Goal: Information Seeking & Learning: Learn about a topic

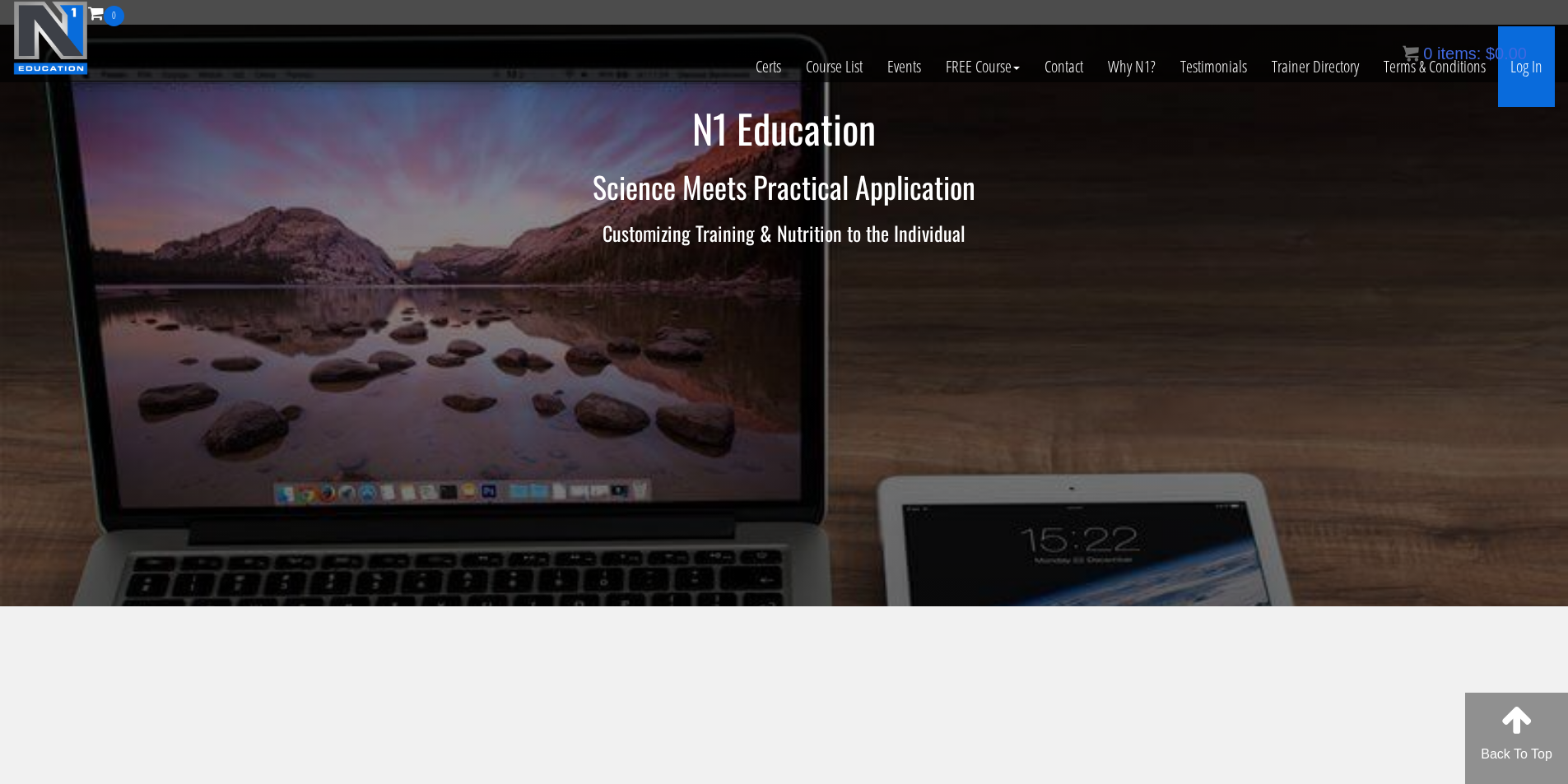
click at [1515, 70] on link "Log In" at bounding box center [1527, 67] width 57 height 81
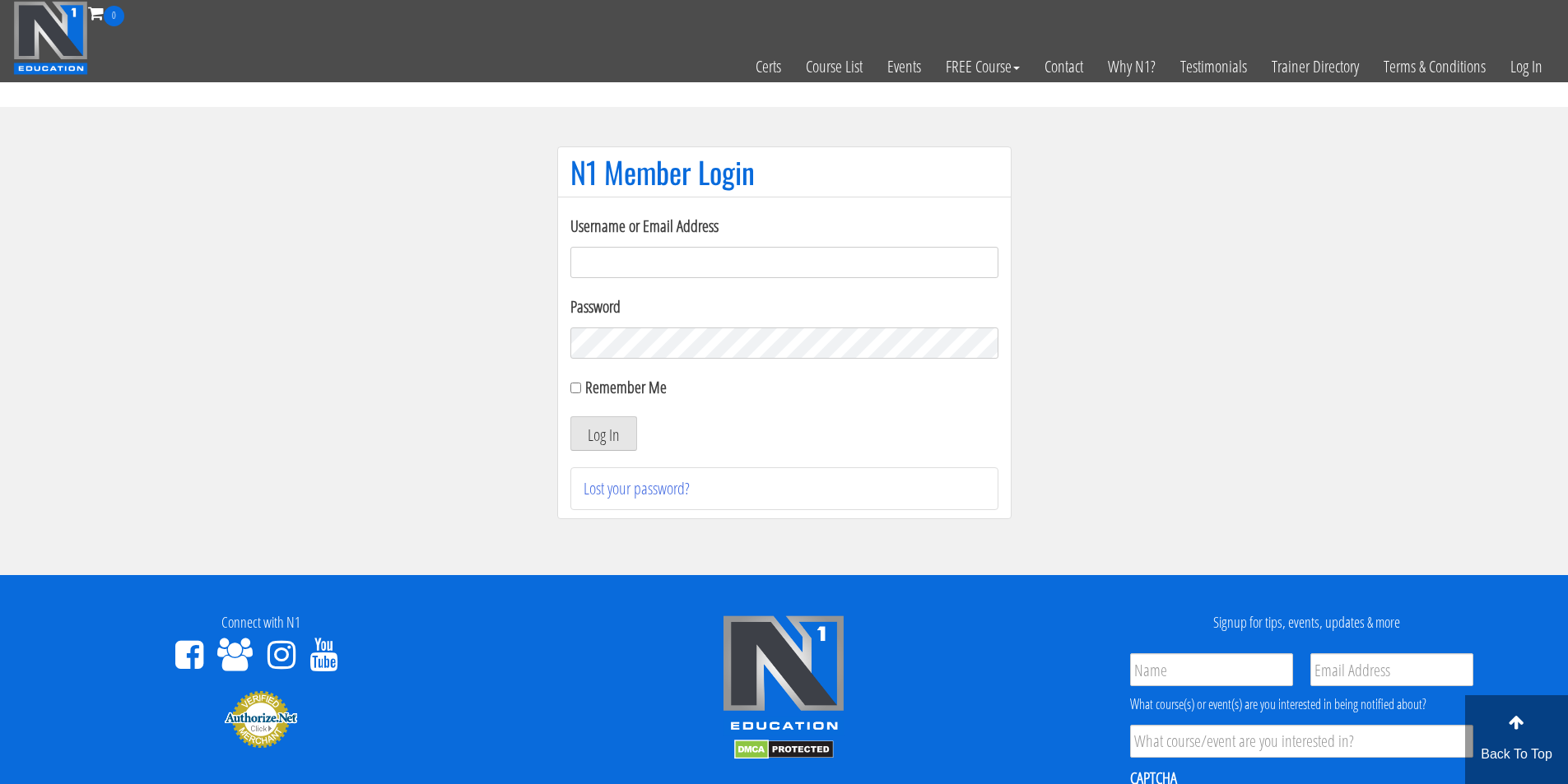
click at [617, 259] on input "Username or Email Address" at bounding box center [784, 262] width 428 height 31
type input "fmancin"
click at [594, 441] on button "Log In" at bounding box center [604, 433] width 67 height 34
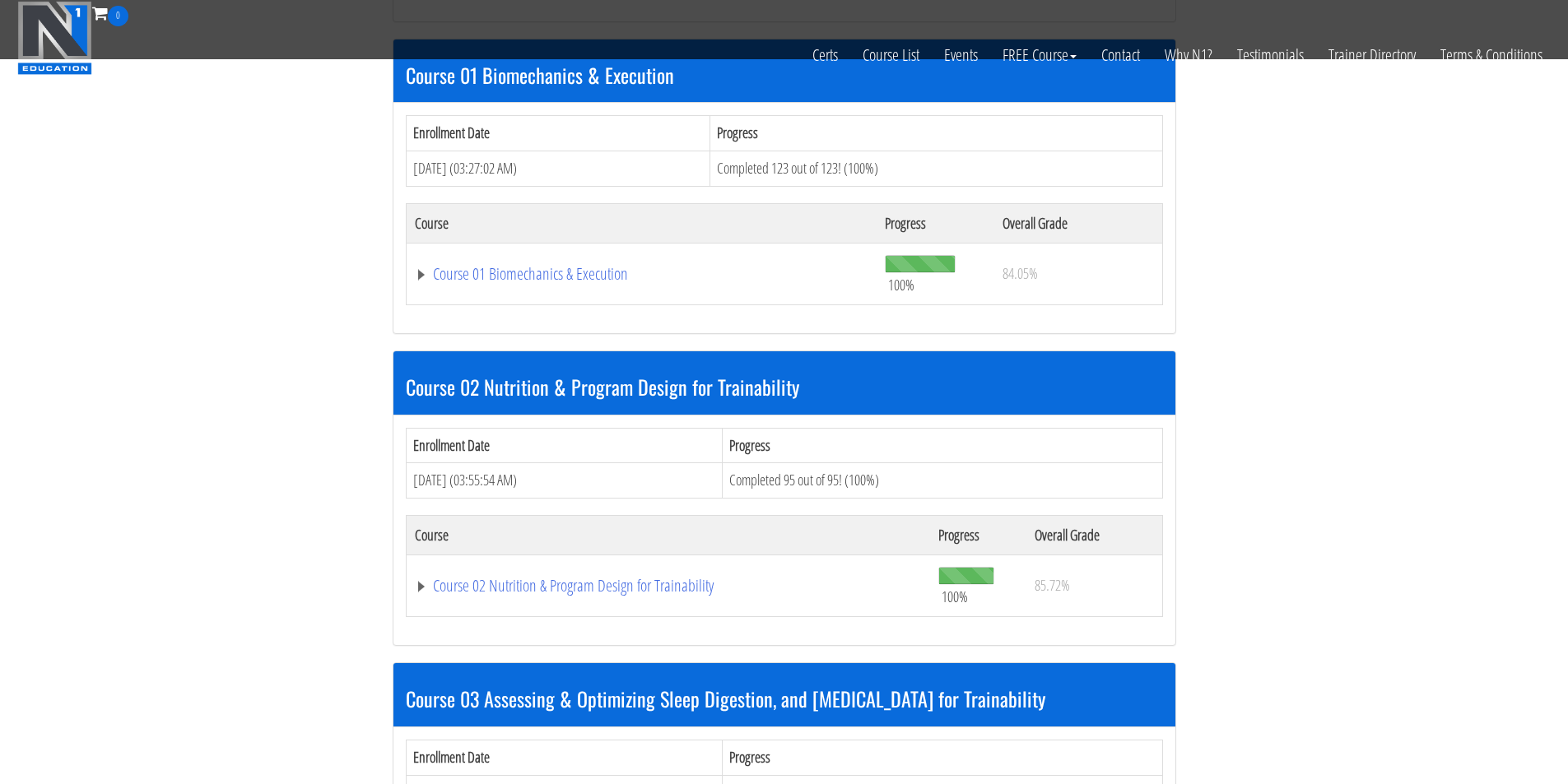
scroll to position [548, 0]
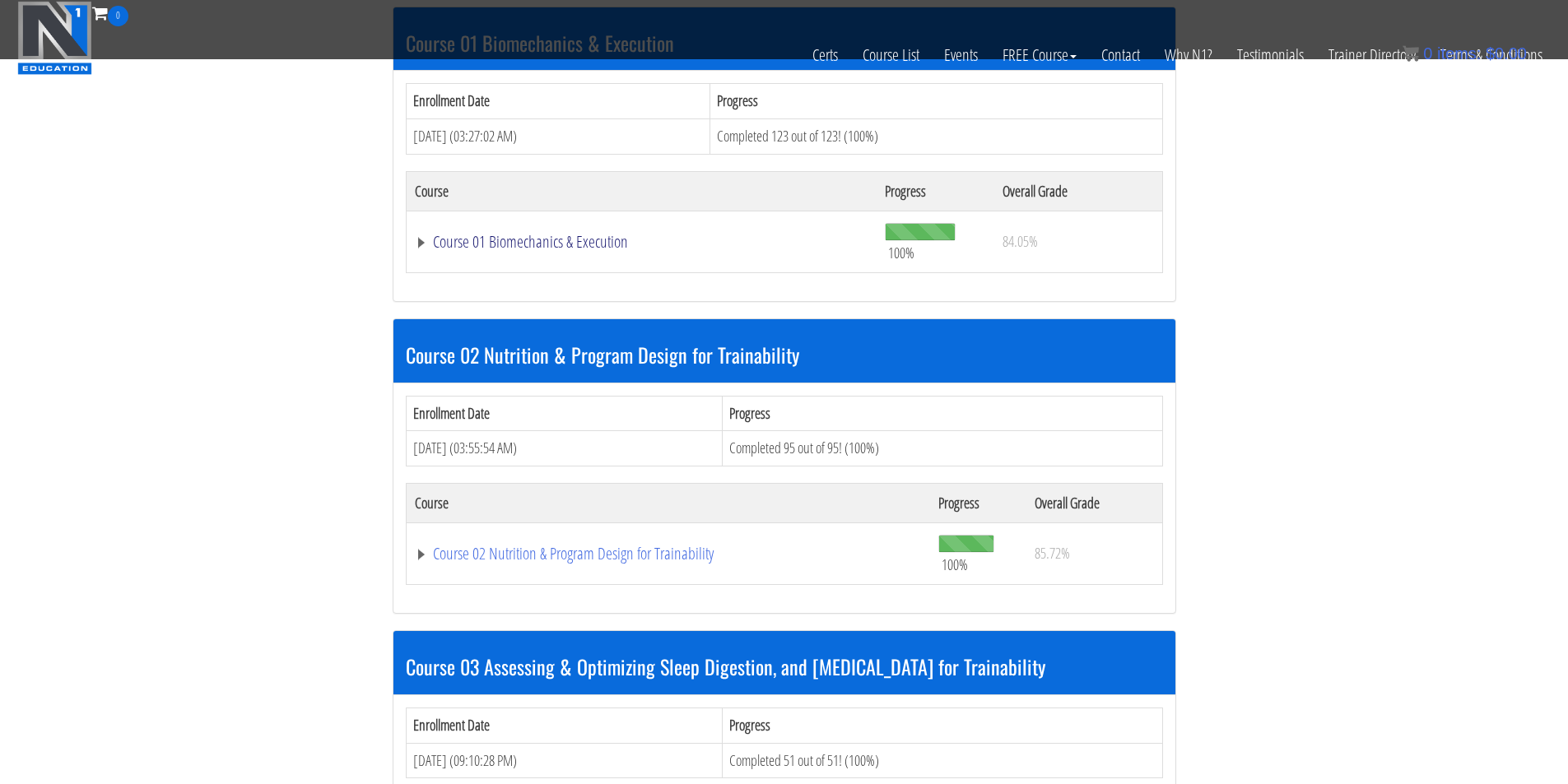
click at [570, 250] on link "Course 01 Biomechanics & Execution" at bounding box center [642, 242] width 454 height 17
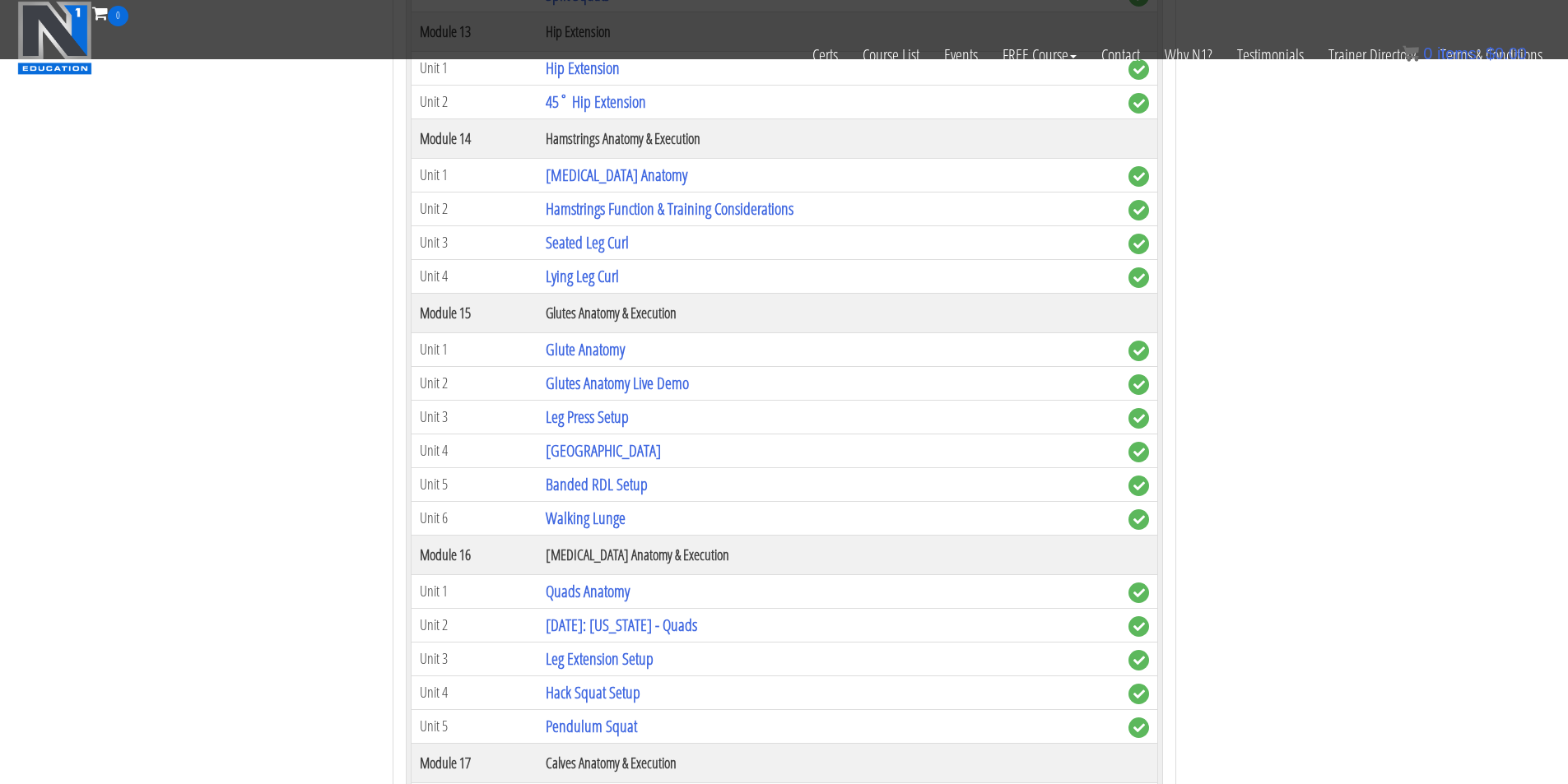
scroll to position [4250, 0]
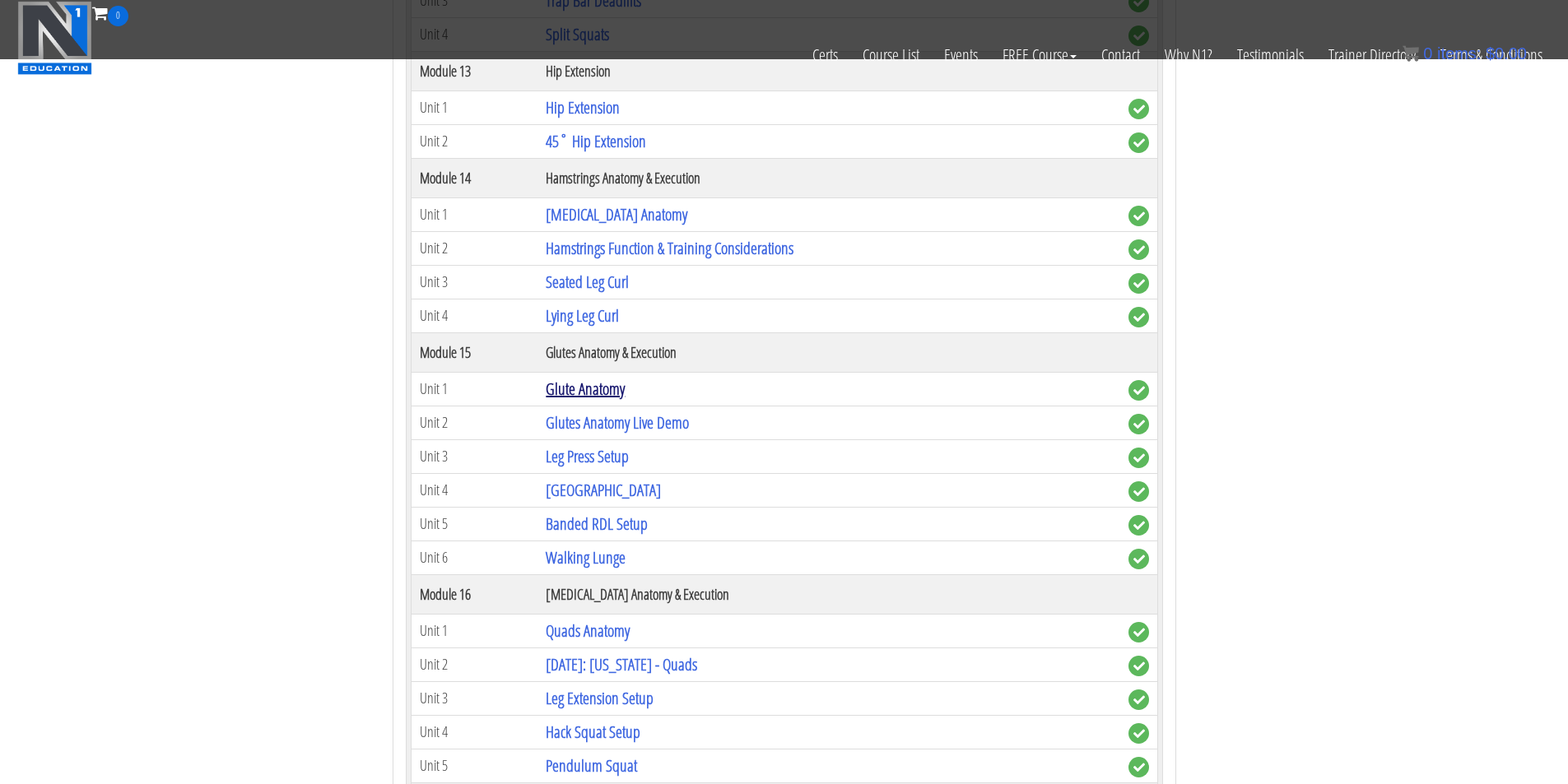
click at [614, 394] on link "Glute Anatomy" at bounding box center [585, 388] width 79 height 23
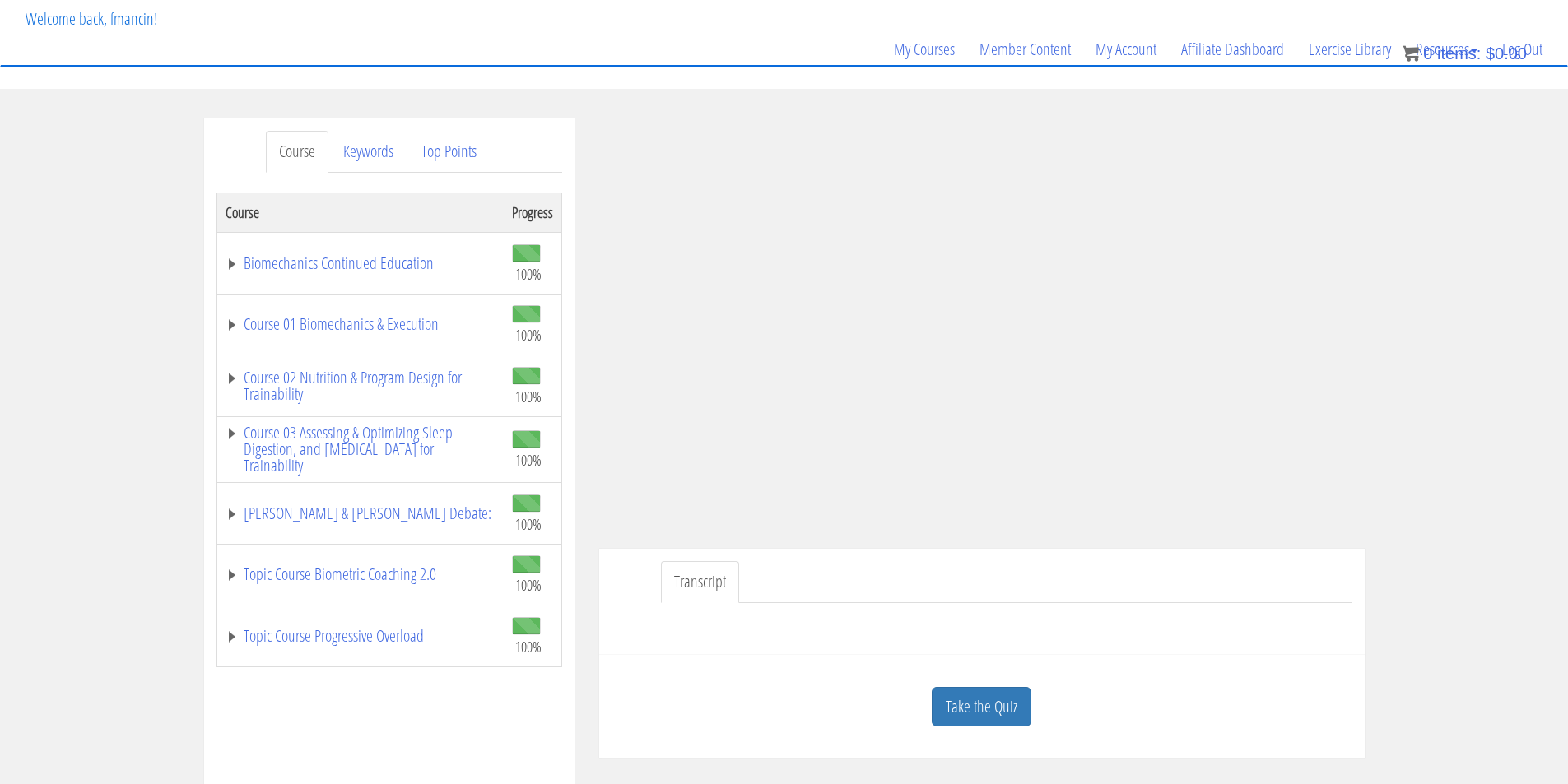
scroll to position [138, 0]
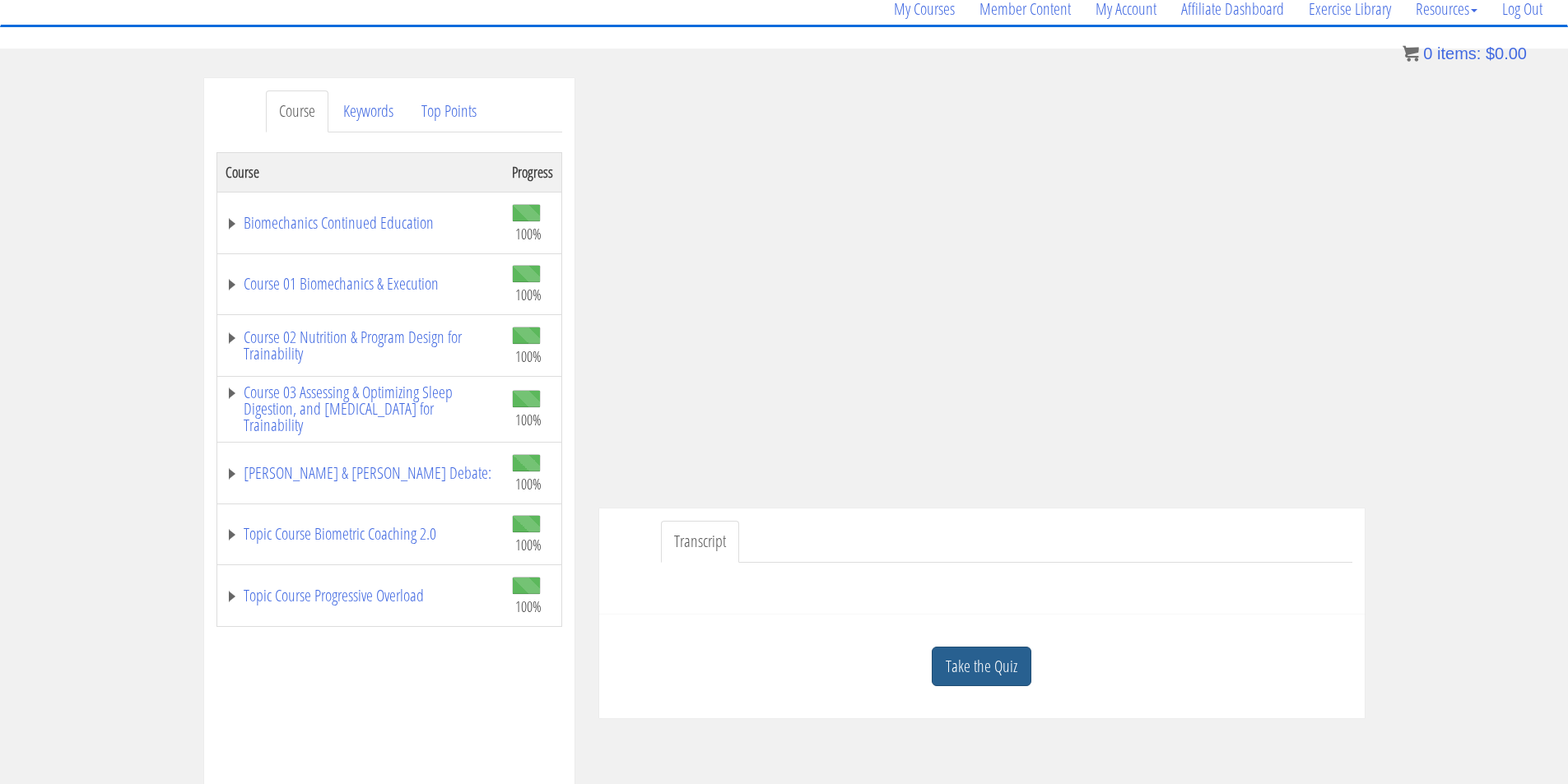
click at [1009, 675] on link "Take the Quiz" at bounding box center [981, 666] width 99 height 40
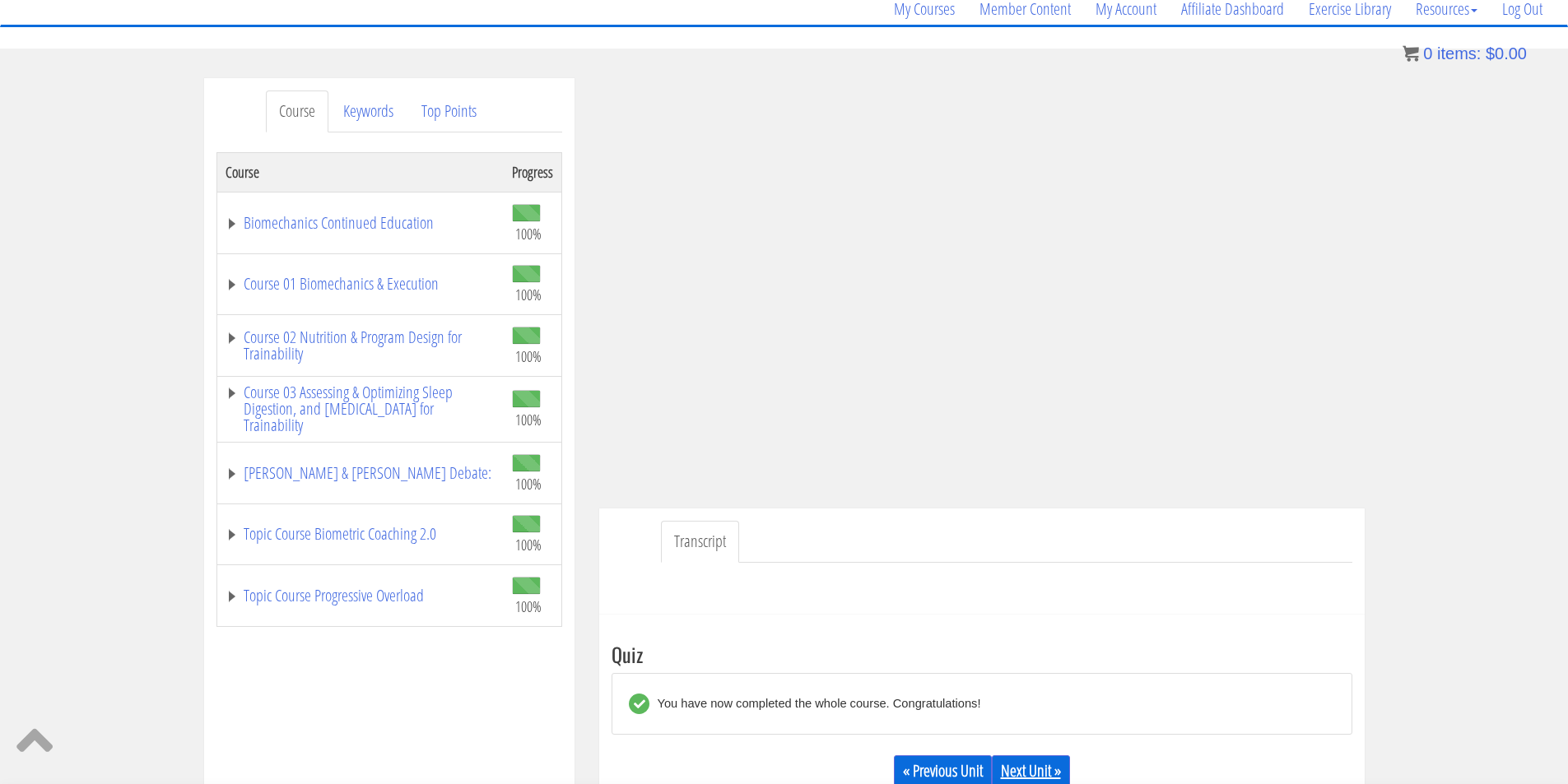
click at [1023, 775] on link "Next Unit »" at bounding box center [1031, 771] width 79 height 31
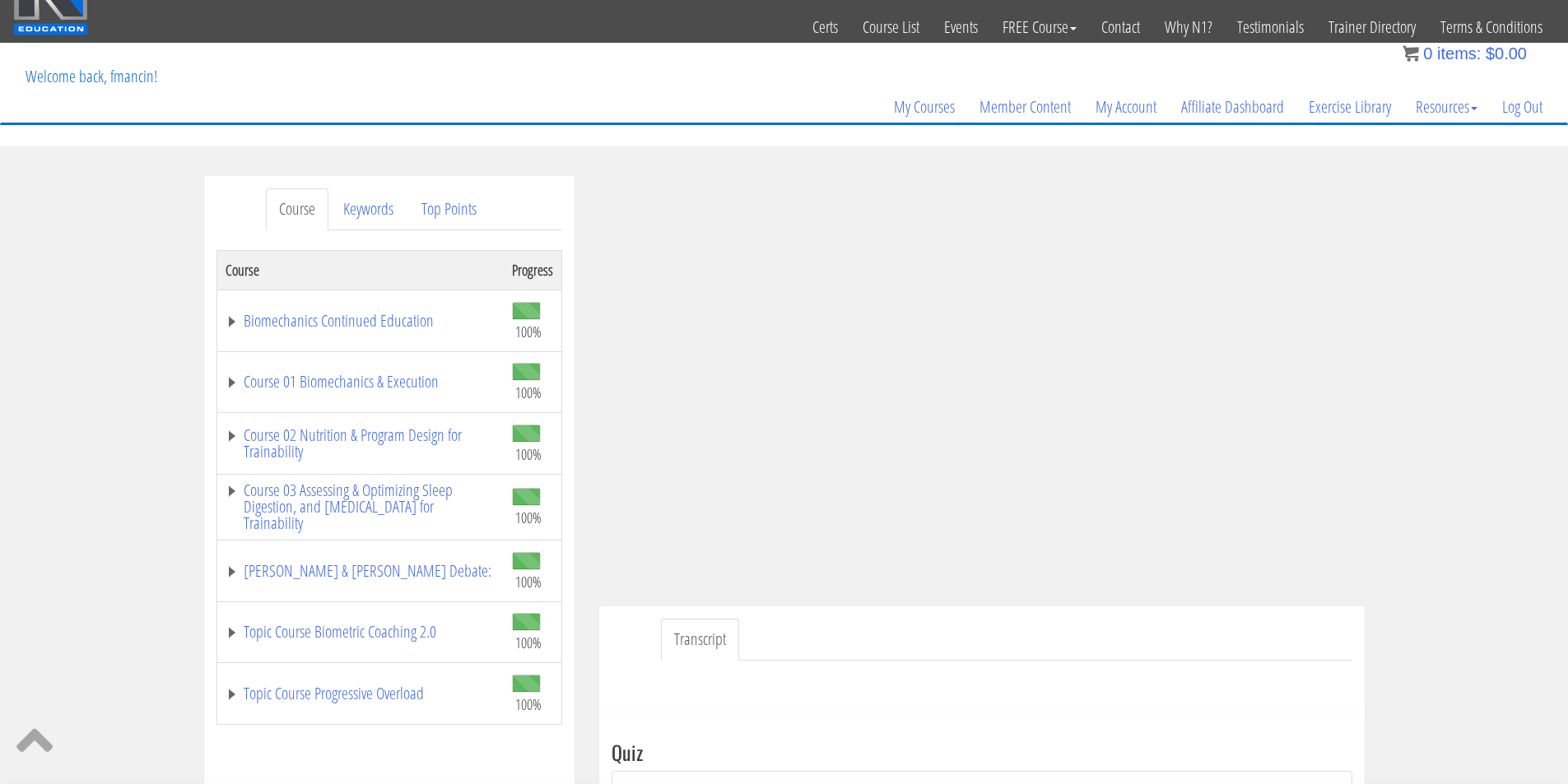
scroll to position [0, 0]
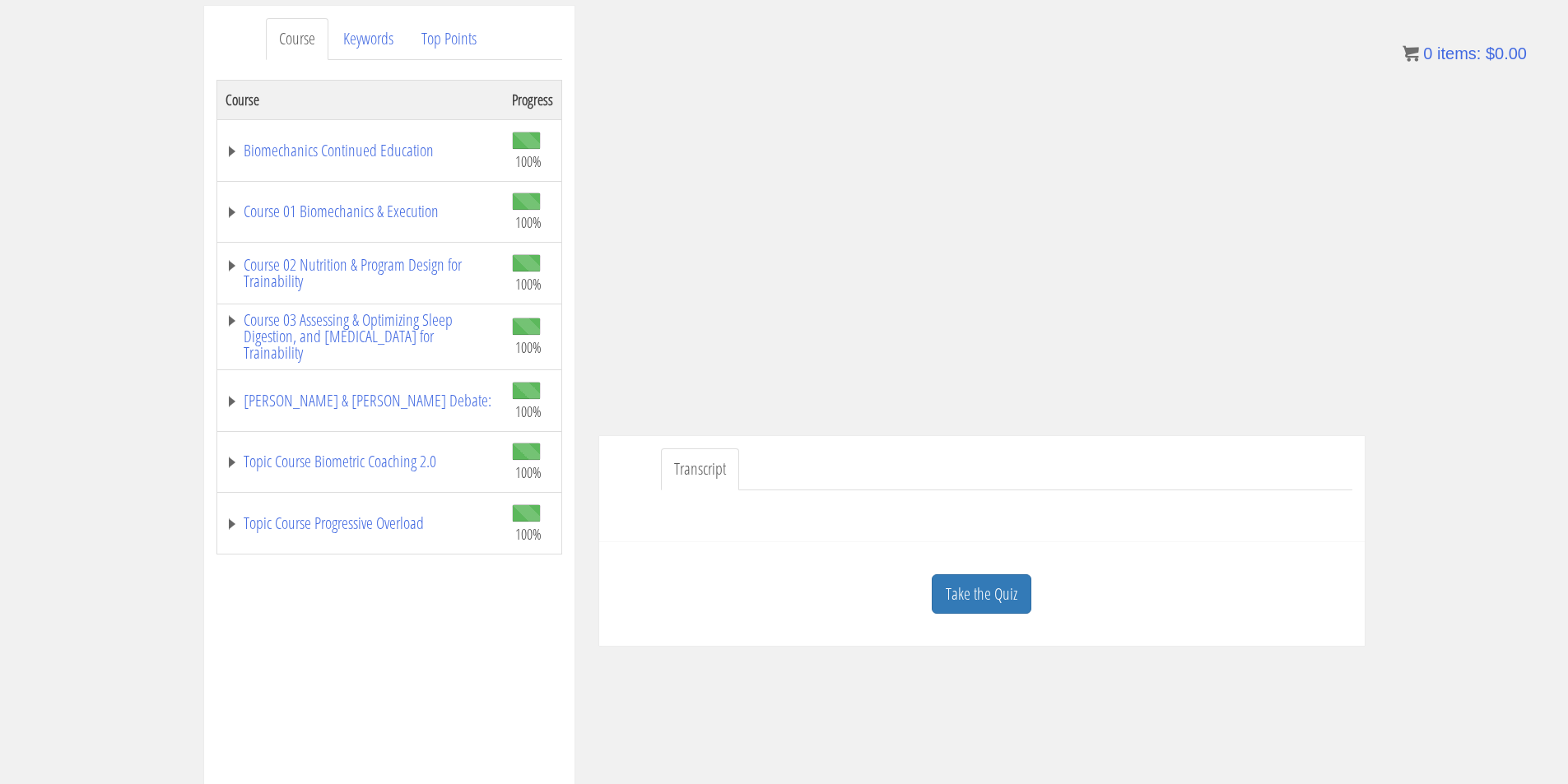
scroll to position [274, 0]
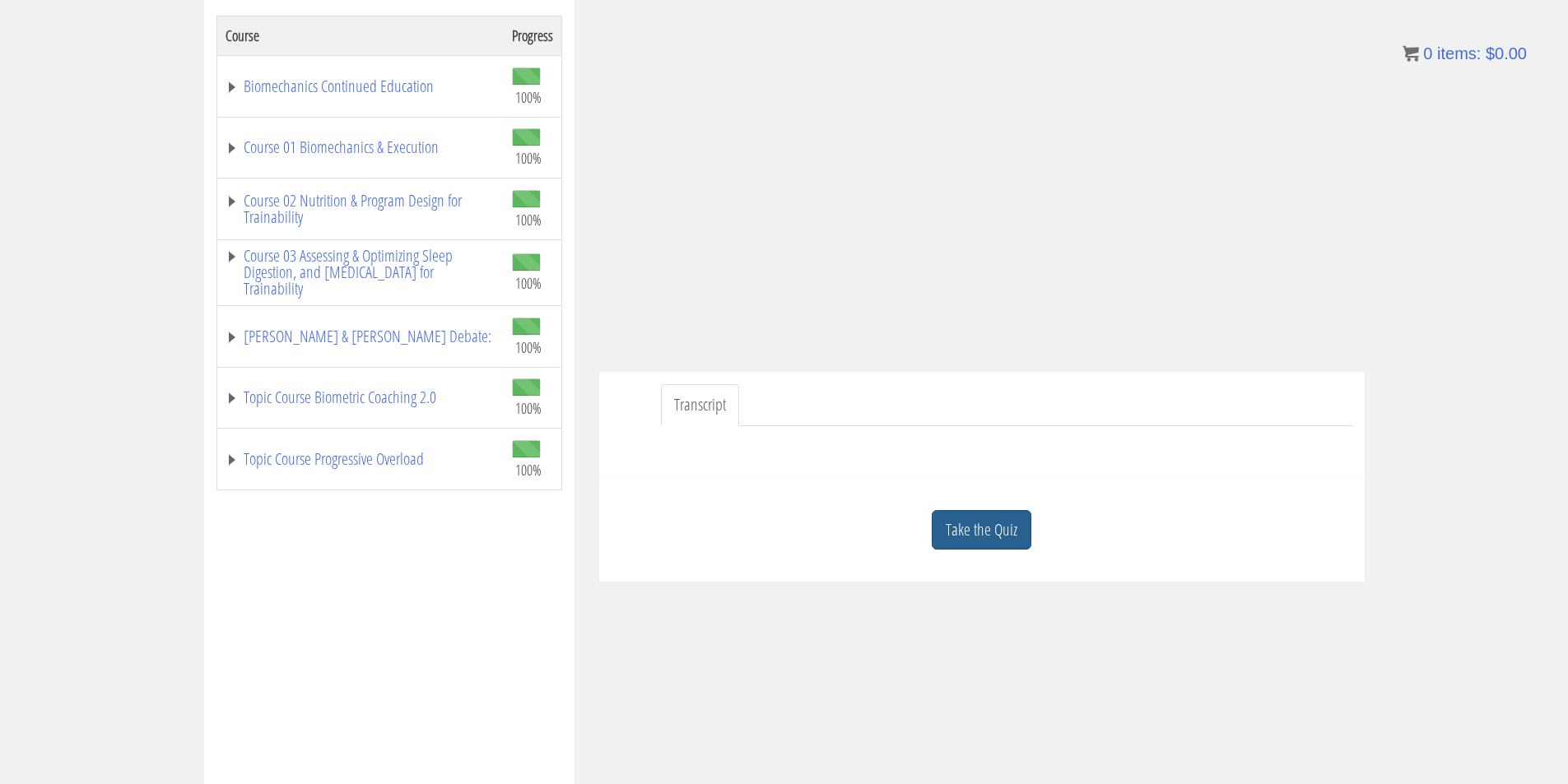
click at [1010, 531] on link "Take the Quiz" at bounding box center [981, 530] width 99 height 40
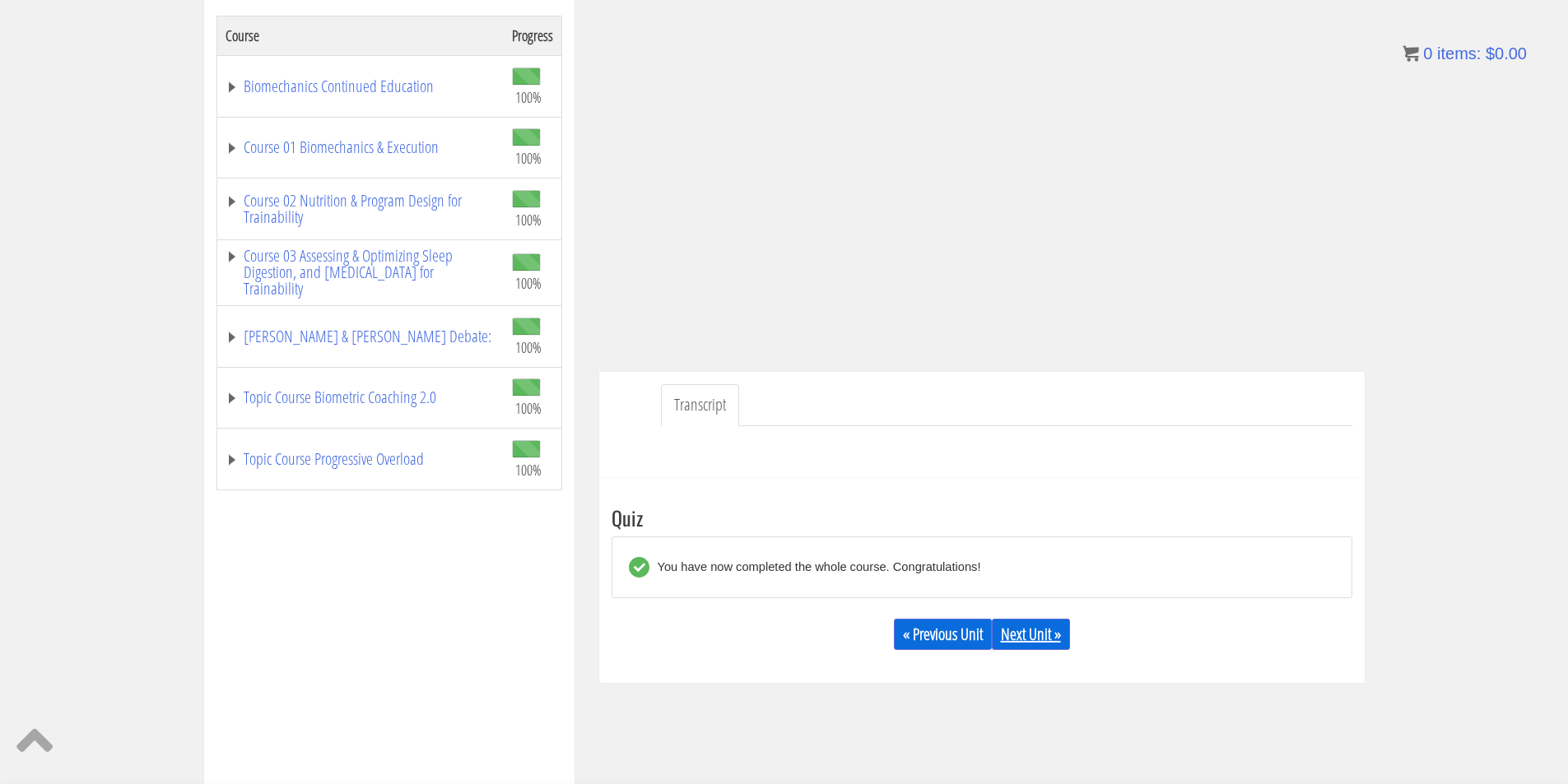
click at [1016, 625] on link "Next Unit »" at bounding box center [1031, 635] width 79 height 31
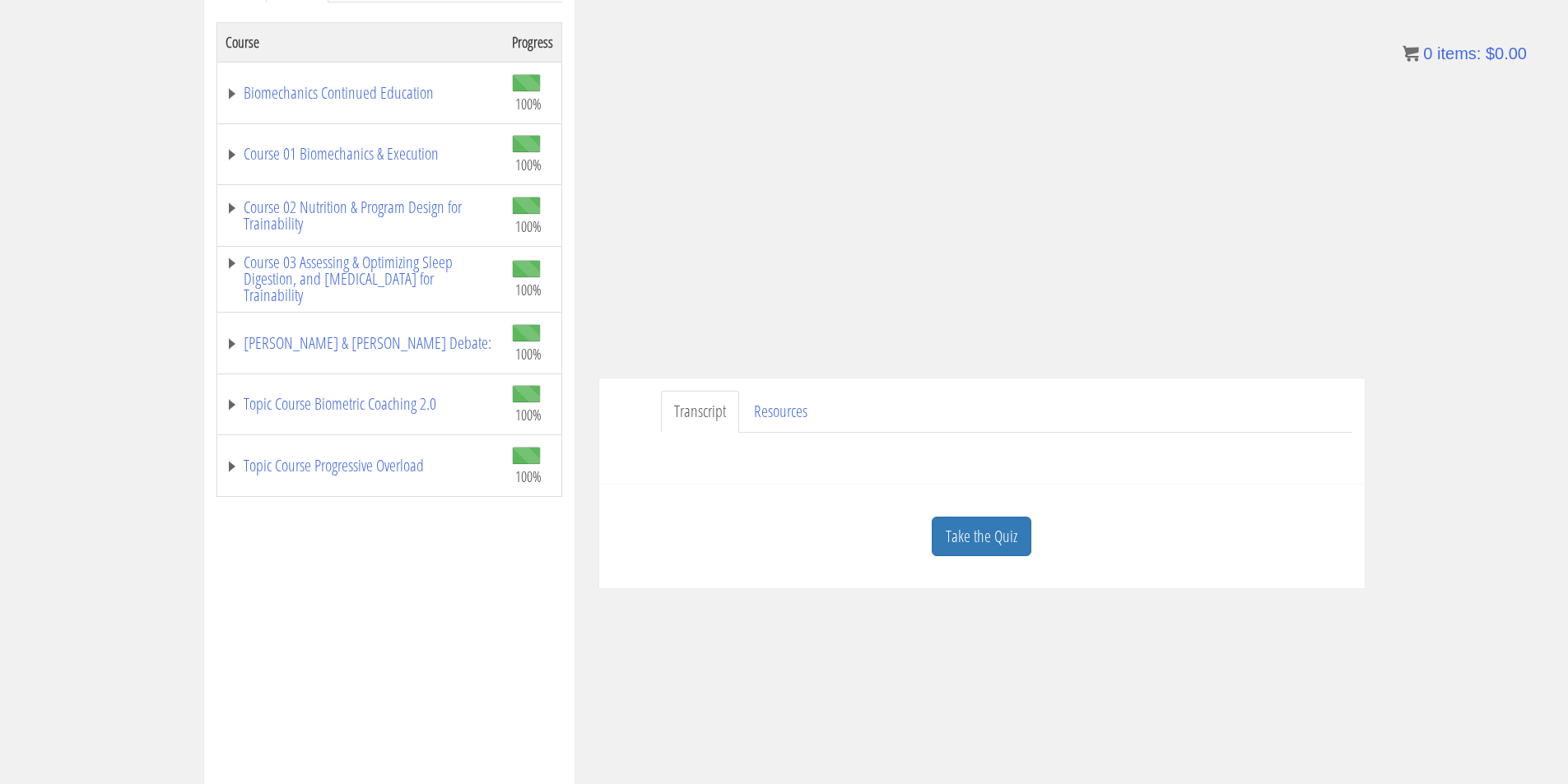
scroll to position [274, 0]
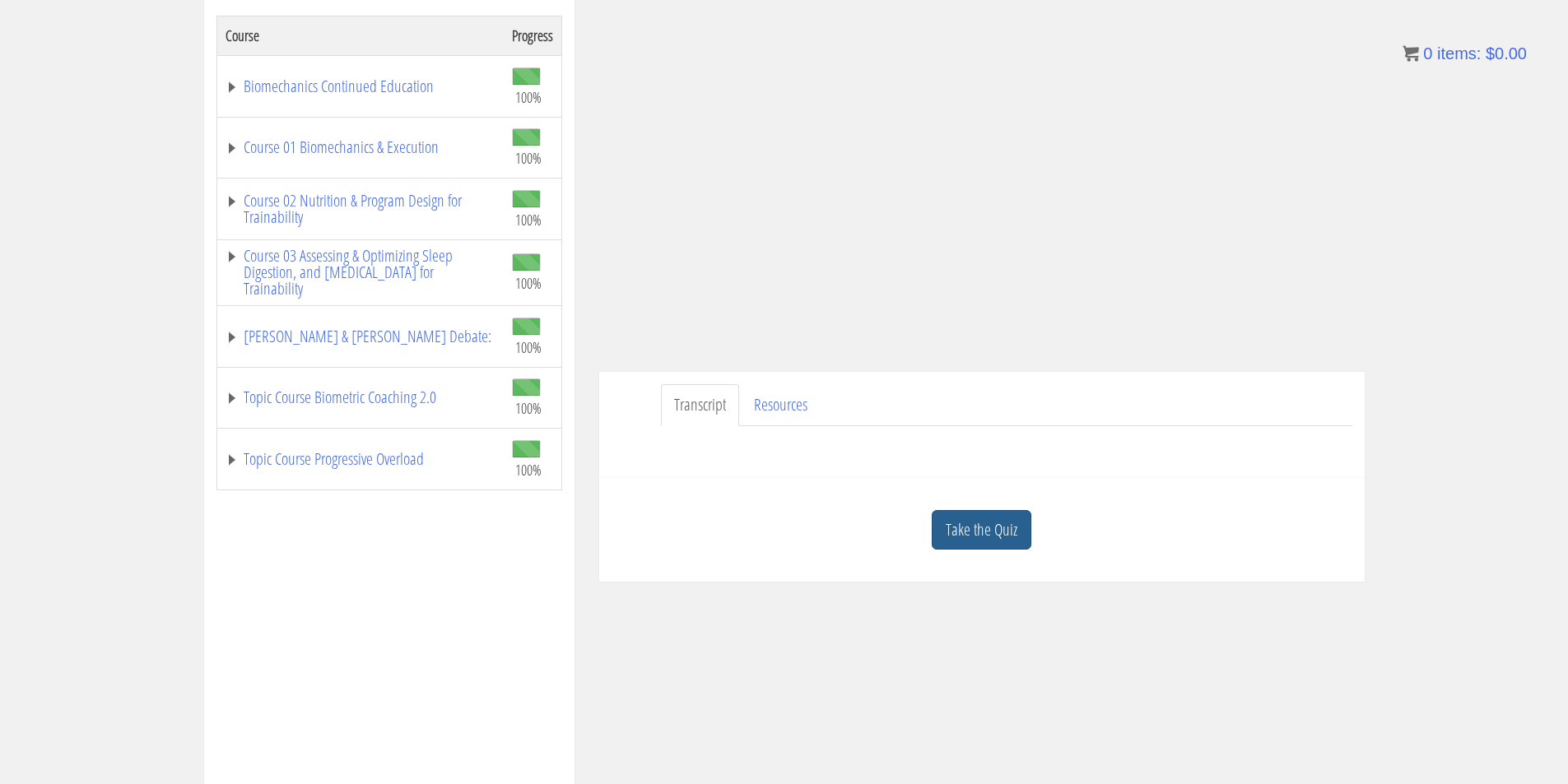
click at [1017, 527] on link "Take the Quiz" at bounding box center [981, 530] width 99 height 40
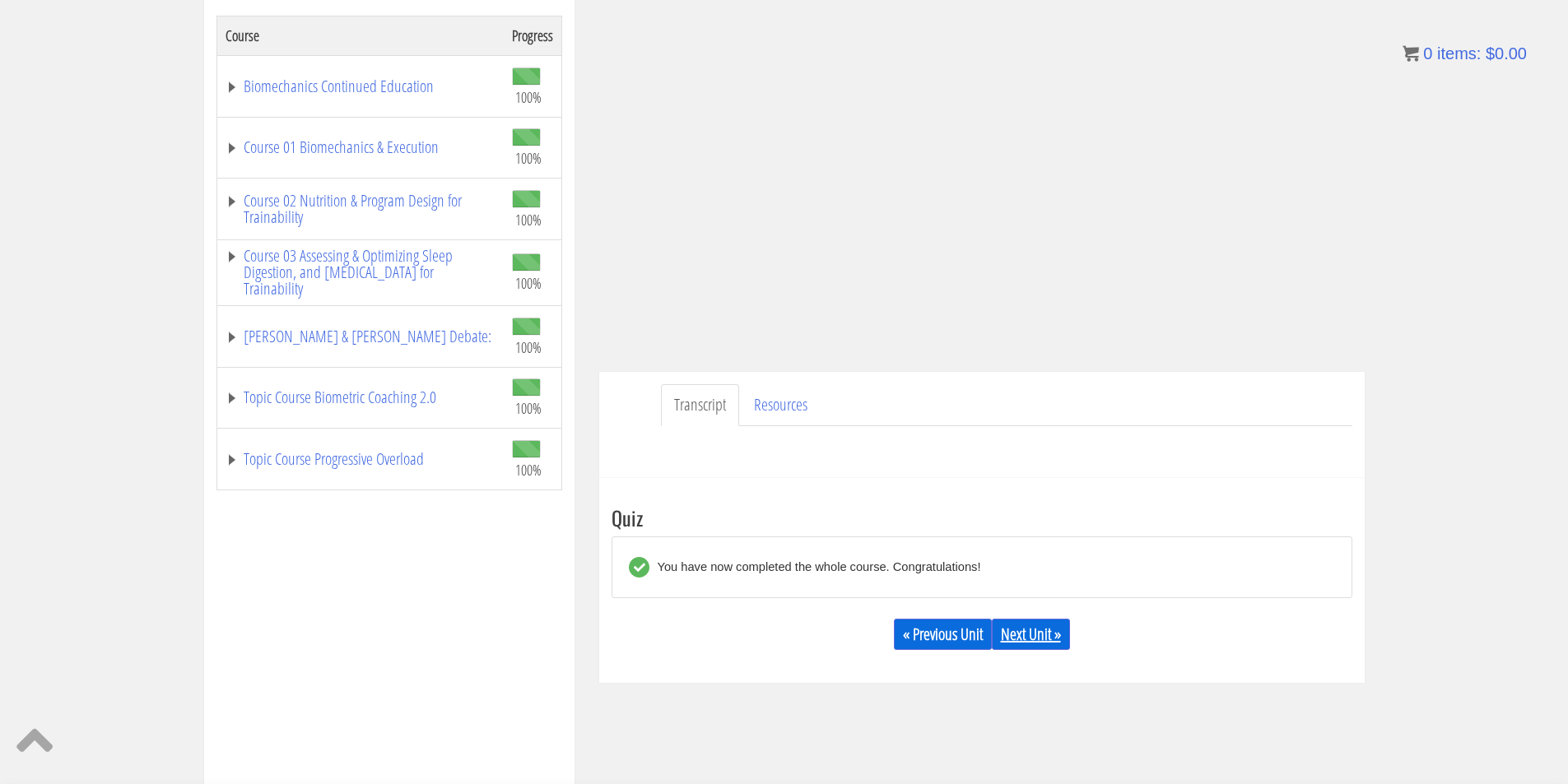
click at [1036, 642] on link "Next Unit »" at bounding box center [1031, 635] width 79 height 31
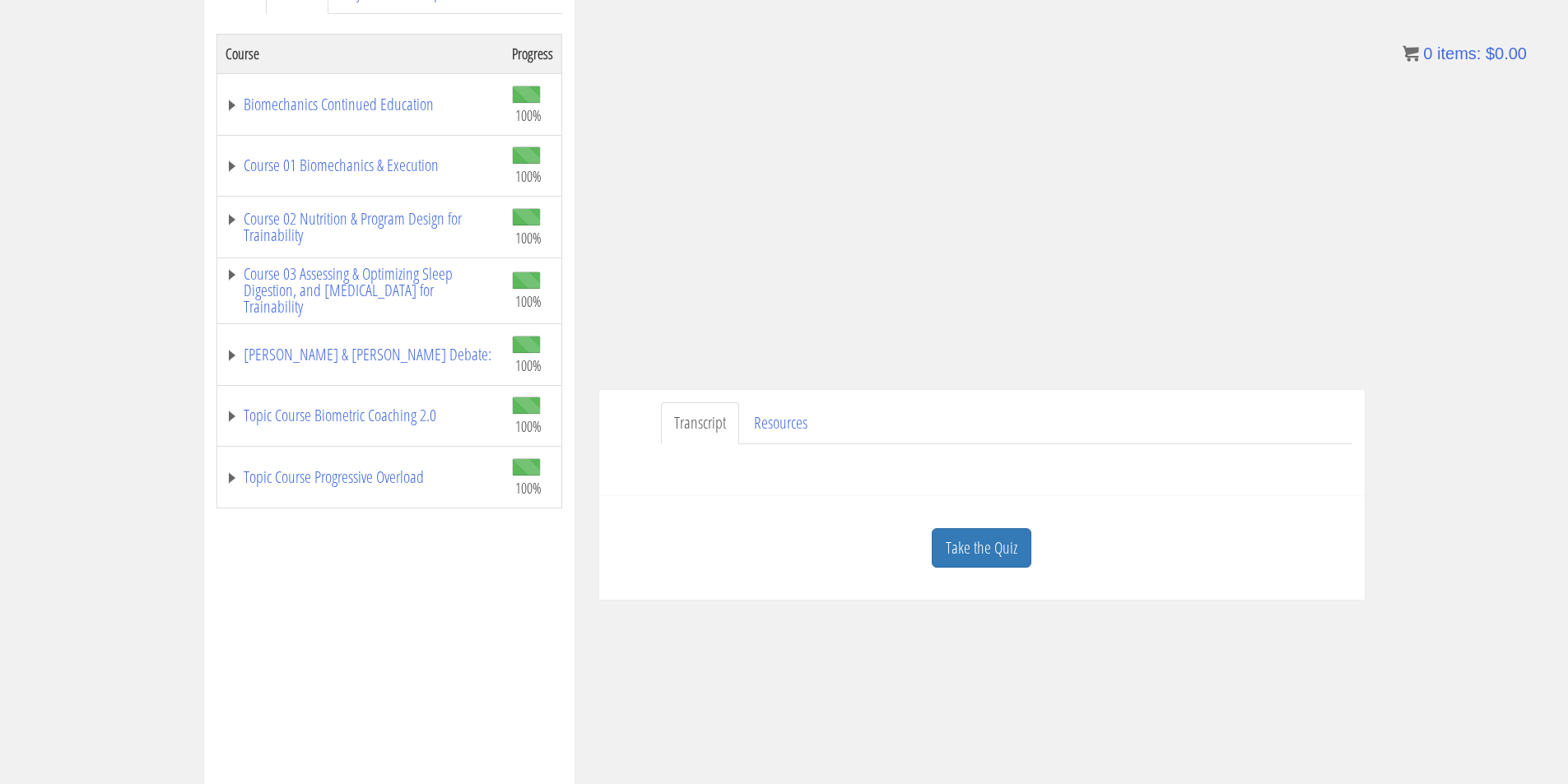
scroll to position [274, 0]
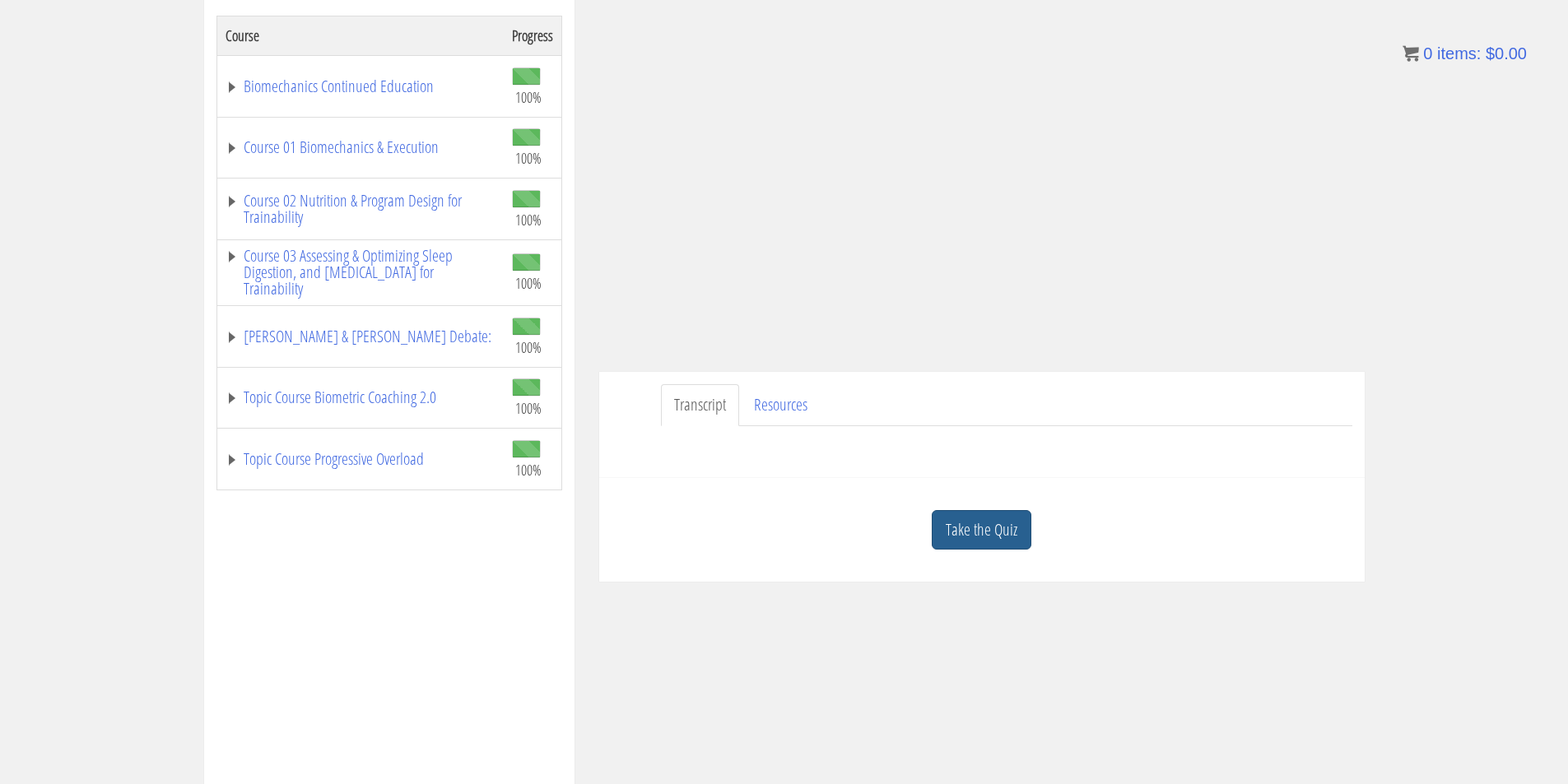
click at [1011, 531] on link "Take the Quiz" at bounding box center [981, 530] width 99 height 40
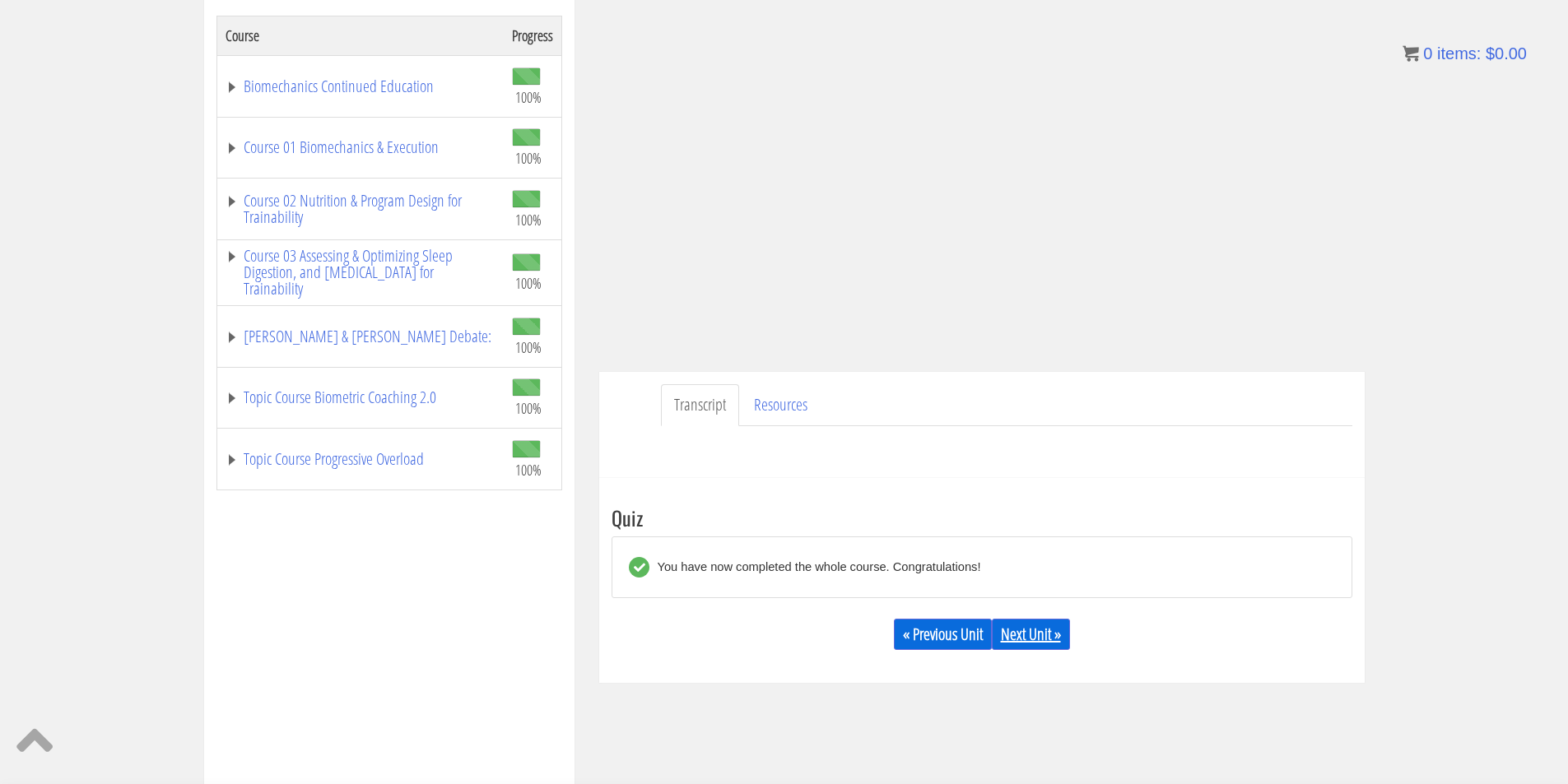
click at [1036, 623] on link "Next Unit »" at bounding box center [1031, 635] width 79 height 31
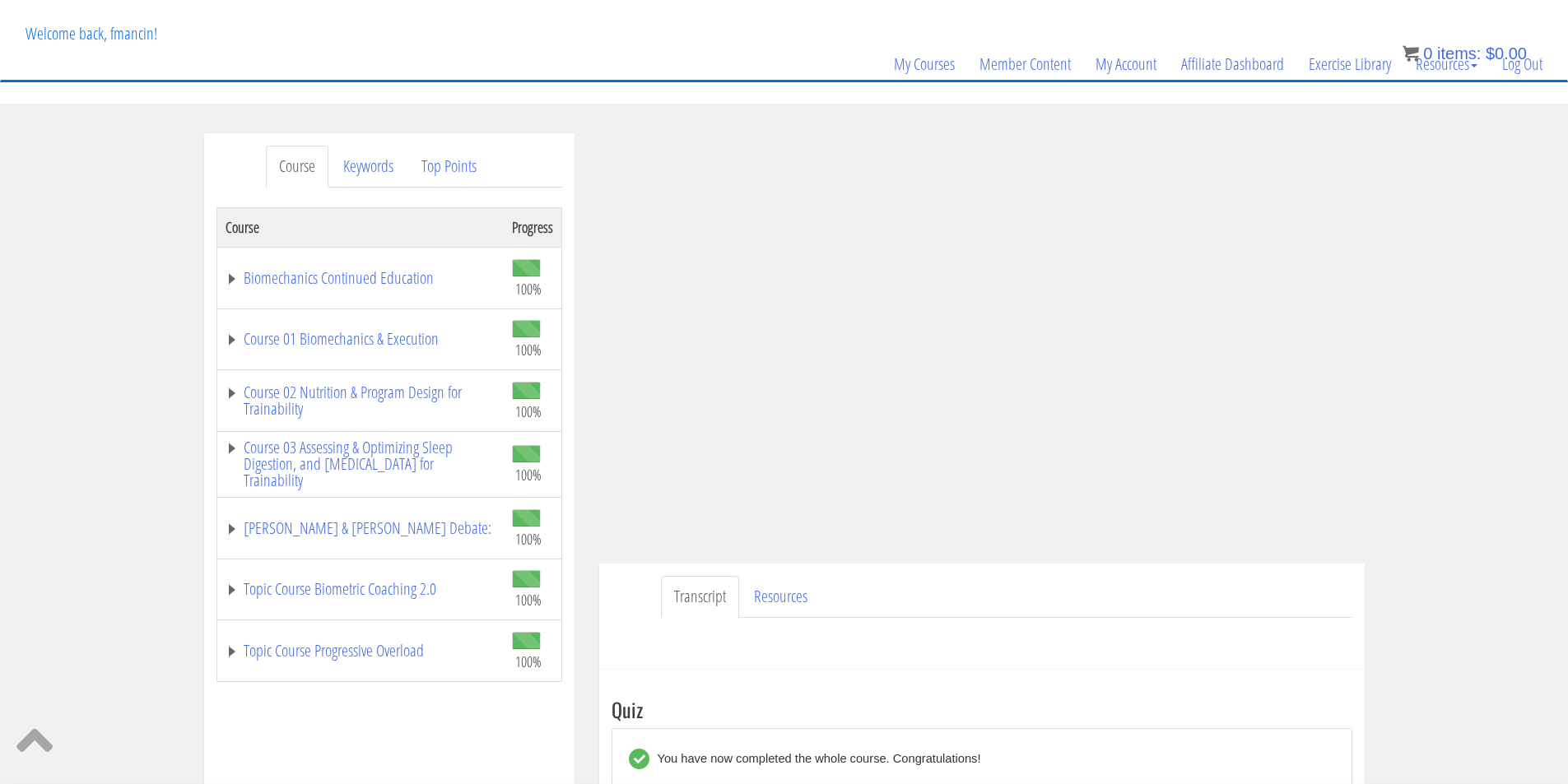
scroll to position [0, 0]
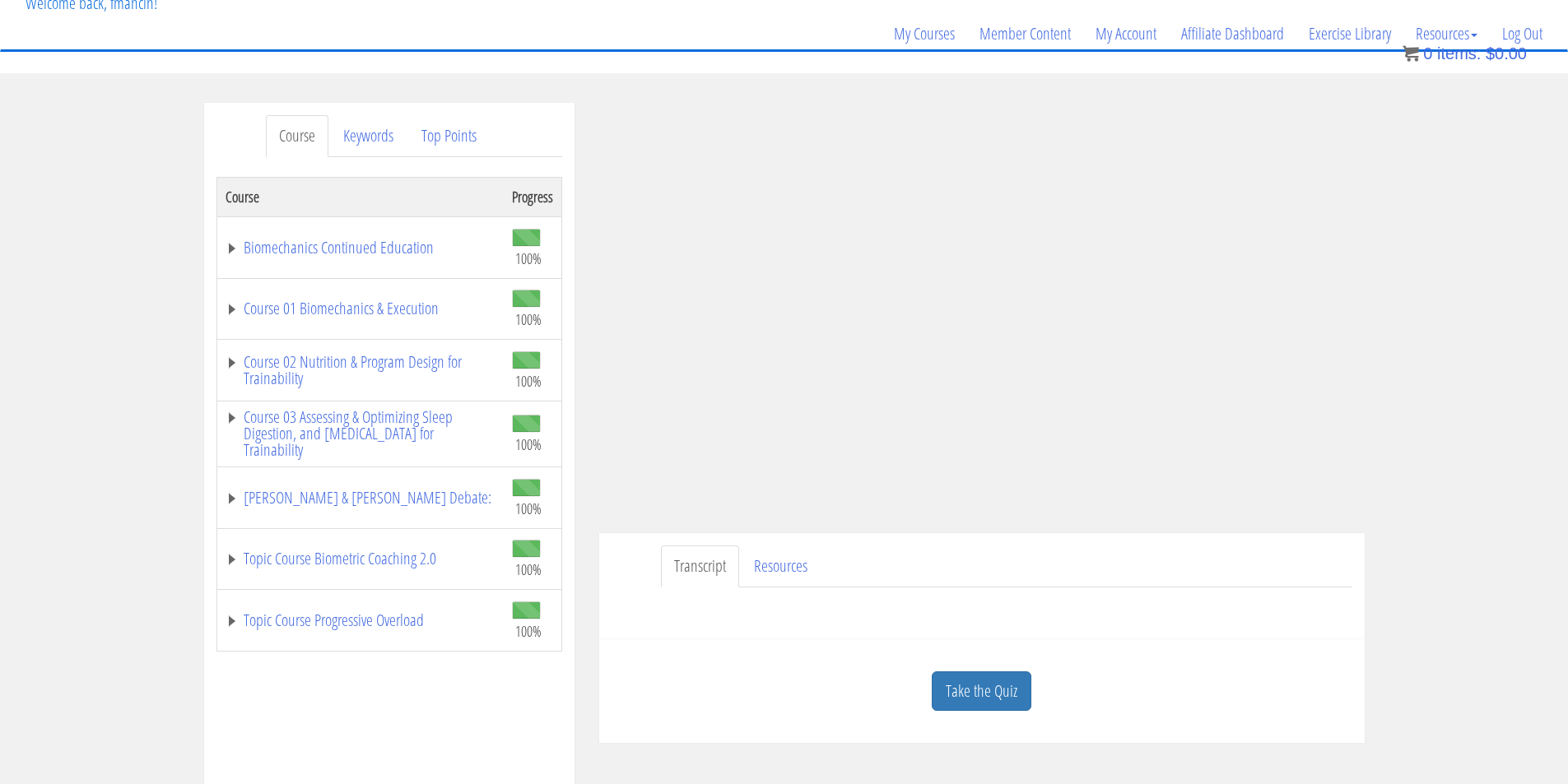
scroll to position [274, 0]
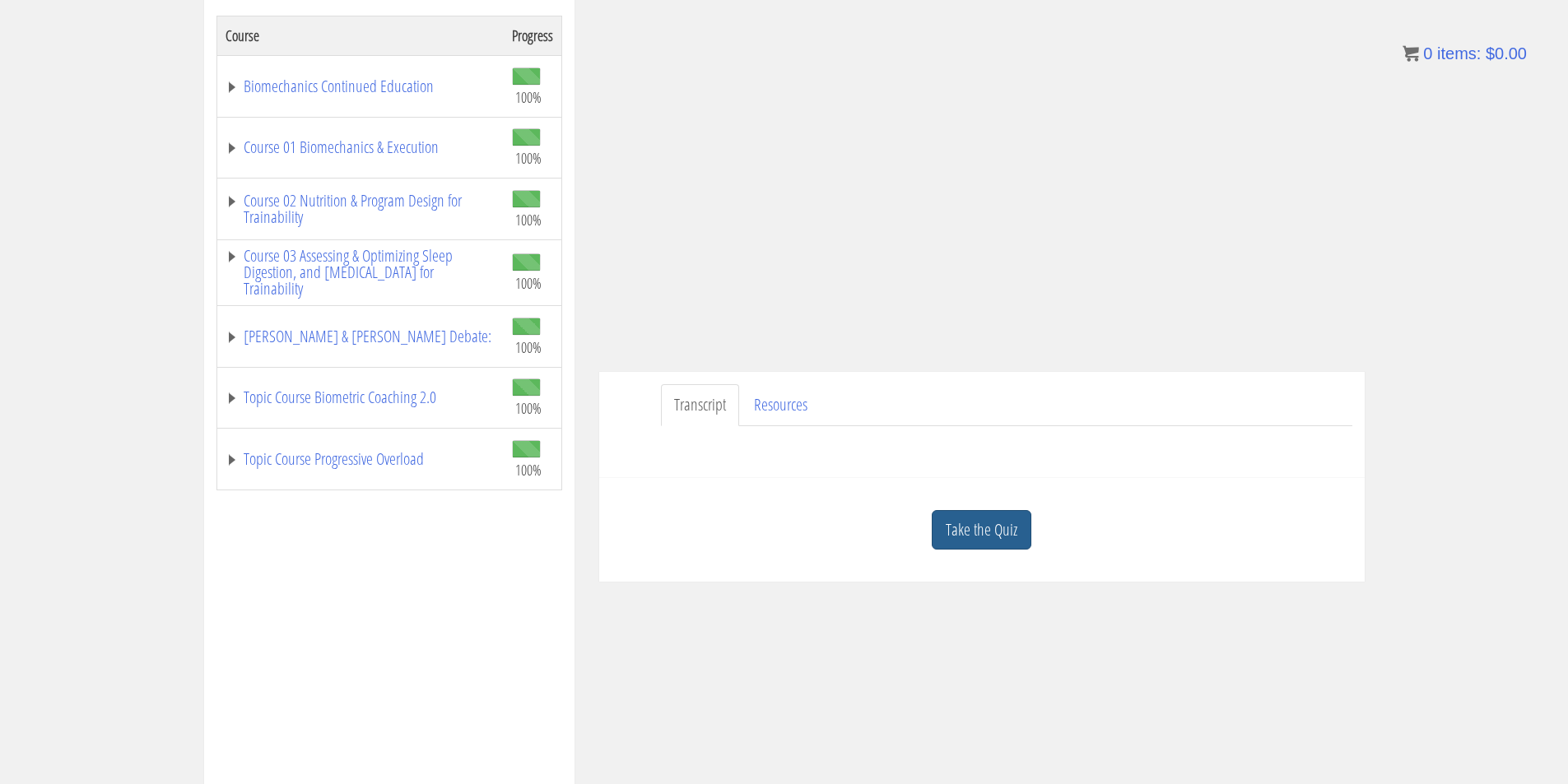
click at [1019, 523] on link "Take the Quiz" at bounding box center [981, 530] width 99 height 40
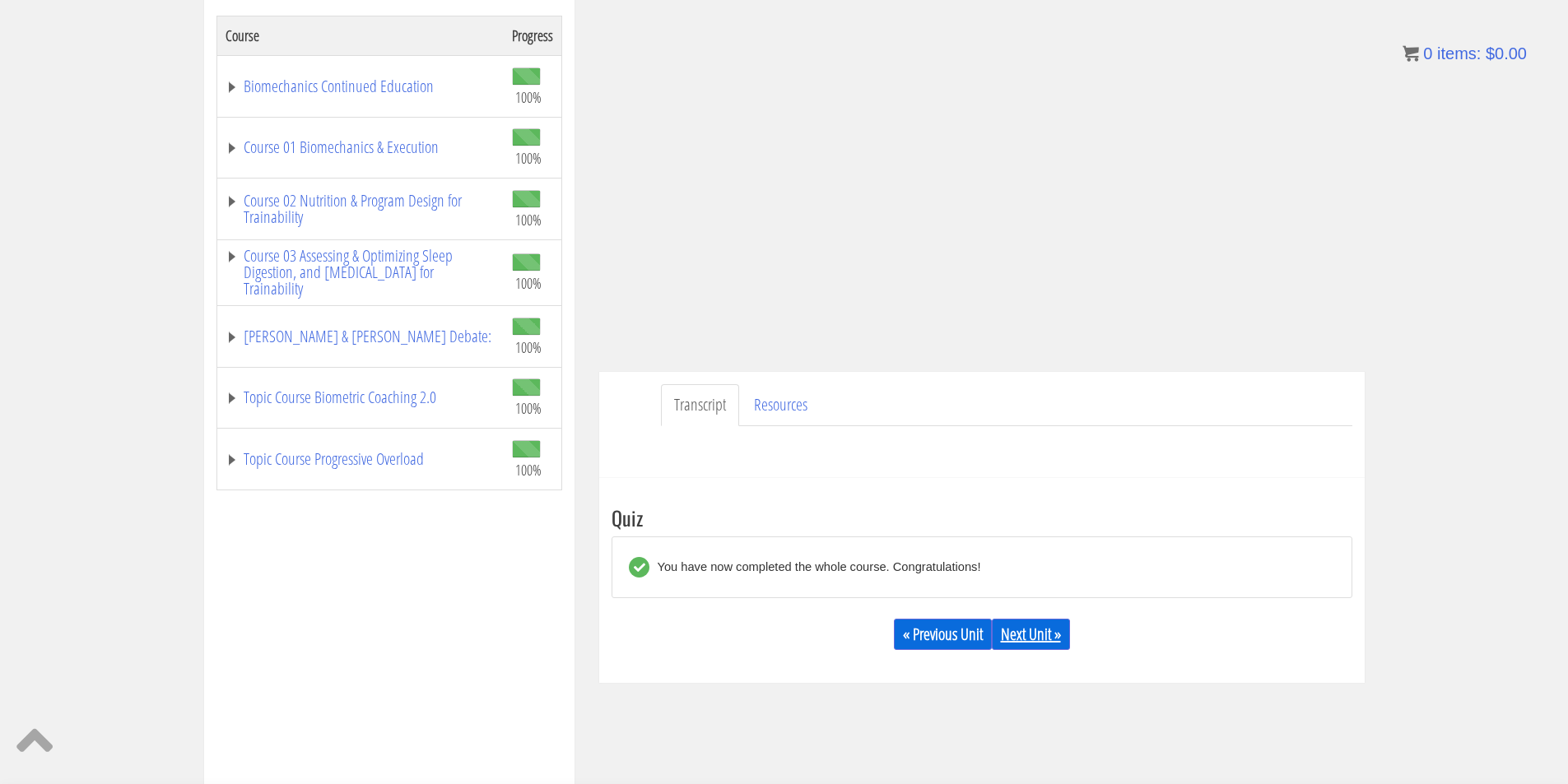
click at [1044, 632] on link "Next Unit »" at bounding box center [1031, 635] width 79 height 31
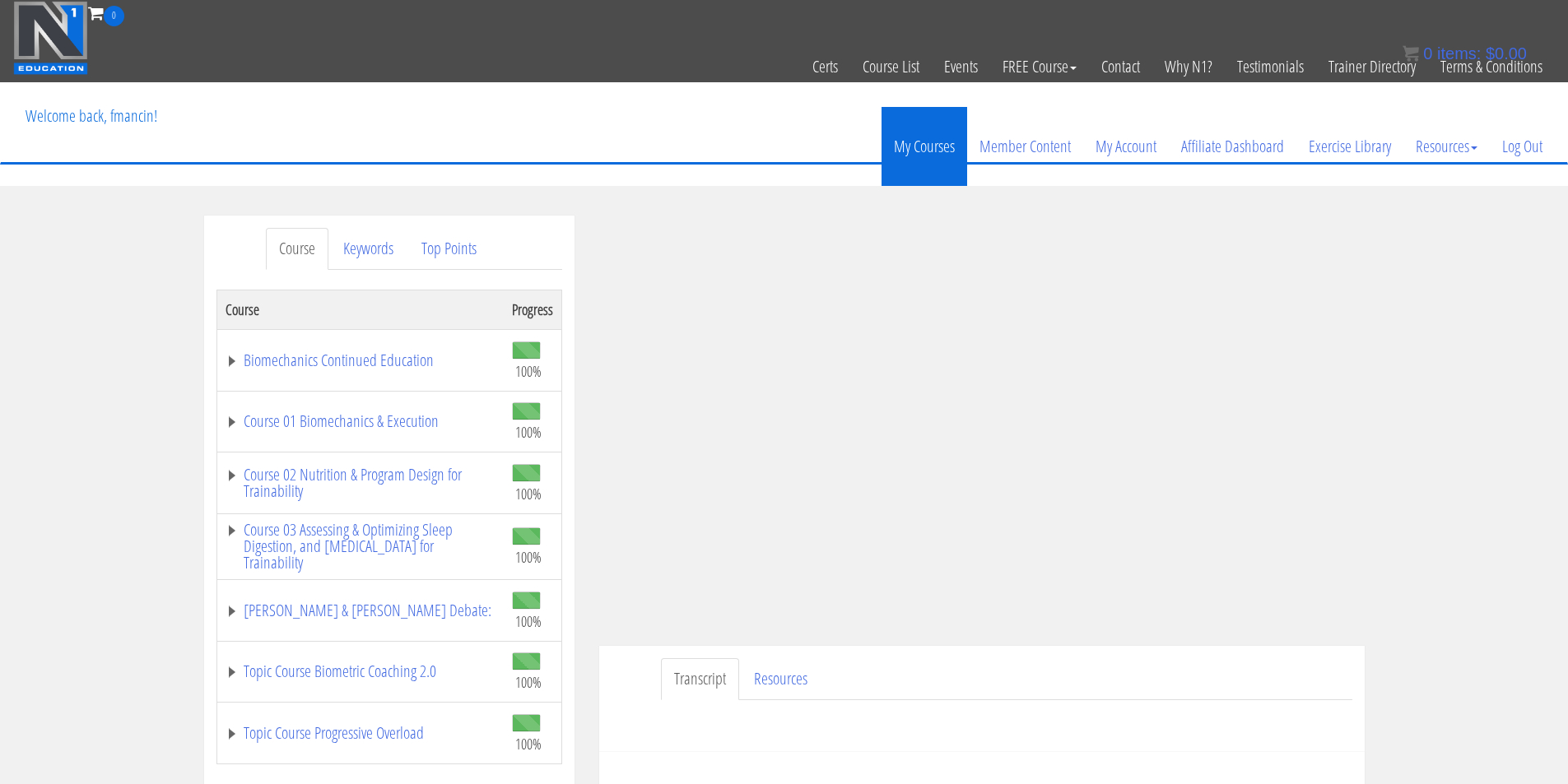
click at [921, 138] on link "My Courses" at bounding box center [924, 146] width 86 height 79
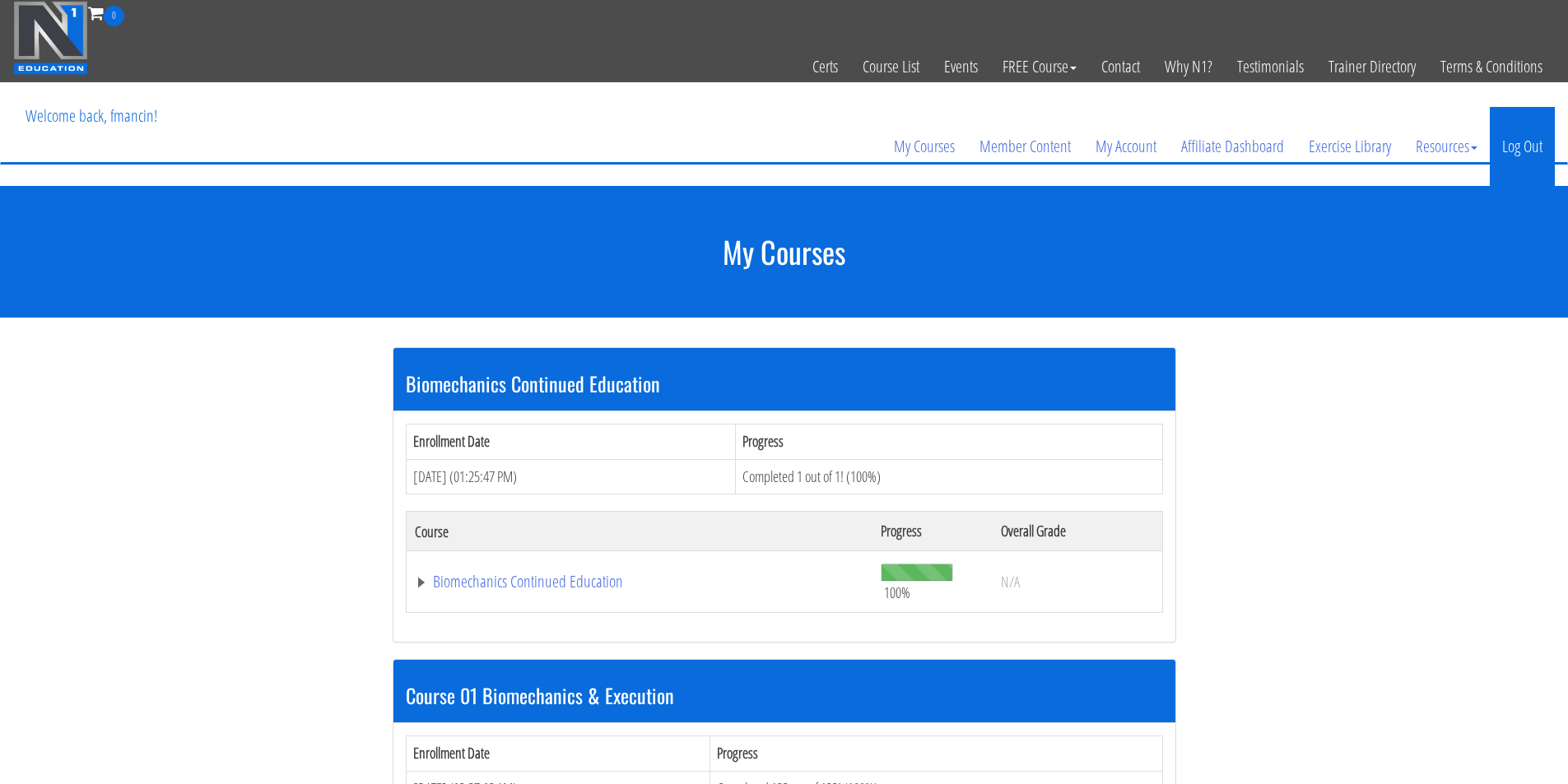
click at [1531, 149] on link "Log Out" at bounding box center [1522, 146] width 65 height 79
